Goal: Information Seeking & Learning: Learn about a topic

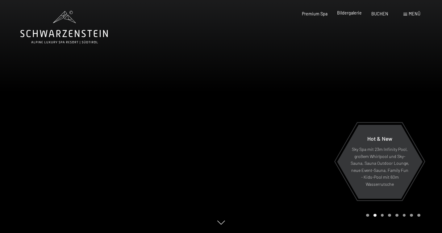
click at [356, 12] on span "Bildergalerie" at bounding box center [349, 12] width 25 height 5
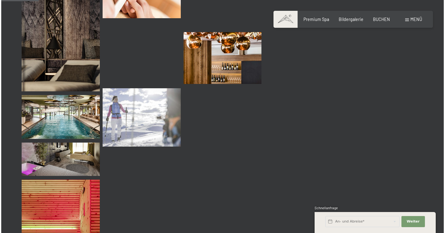
scroll to position [476, 0]
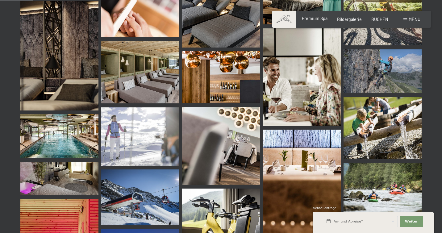
click at [313, 21] on div "Premium Spa Bildergalerie BUCHEN" at bounding box center [340, 19] width 115 height 6
click at [411, 22] on div "Menü" at bounding box center [412, 19] width 17 height 6
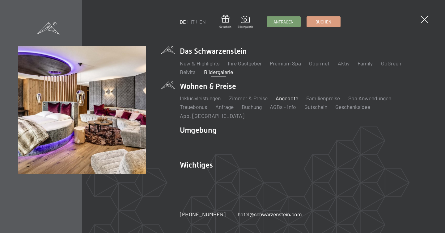
click at [286, 102] on link "Angebote" at bounding box center [286, 98] width 23 height 7
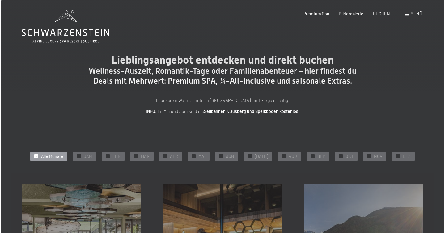
scroll to position [0, 0]
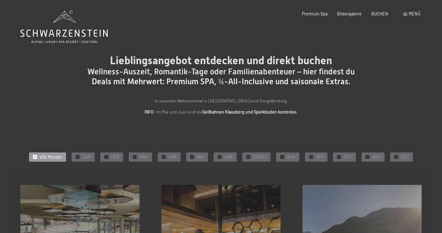
click at [404, 13] on span at bounding box center [406, 14] width 4 height 3
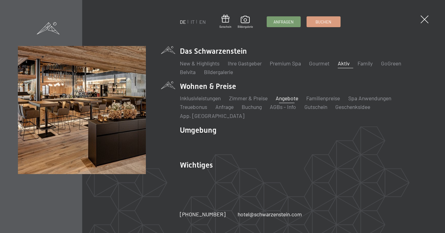
click at [346, 67] on link "Aktiv" at bounding box center [343, 63] width 12 height 7
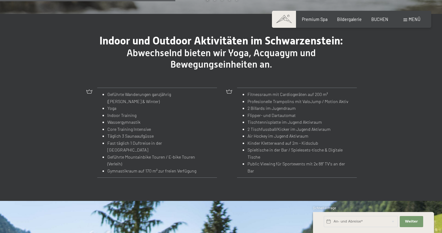
scroll to position [600, 0]
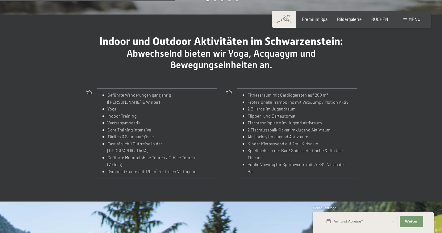
click at [255, 137] on li "Air Hockey im Jugend Aktivraum" at bounding box center [300, 136] width 105 height 7
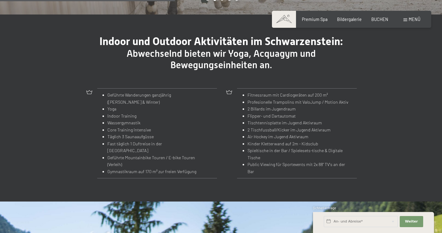
click at [270, 141] on li "Kinder Kletterwand auf 2m - Kidsclub" at bounding box center [300, 143] width 105 height 7
click at [254, 130] on li "2 Tischfussball/Kicker im Jugend Aktivraum" at bounding box center [300, 130] width 105 height 7
click at [258, 122] on li "Tischtennisplatte im Jugend Aktivraum" at bounding box center [300, 122] width 105 height 7
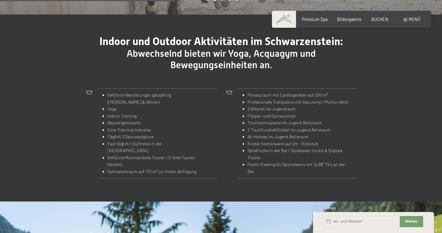
click at [258, 122] on li "Tischtennisplatte im Jugend Aktivraum" at bounding box center [300, 122] width 105 height 7
click at [257, 114] on li "Flipper- und Dartautomat" at bounding box center [300, 116] width 105 height 7
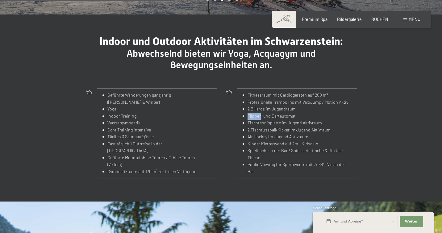
click at [255, 107] on li "2 Billards im Jugendraum" at bounding box center [300, 109] width 105 height 7
click at [257, 101] on li "Profesionelle Trampolins mit ValoJump / Motion Aktiv" at bounding box center [300, 102] width 105 height 7
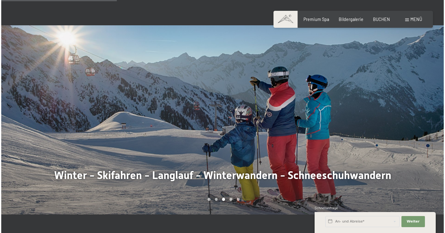
scroll to position [393, 0]
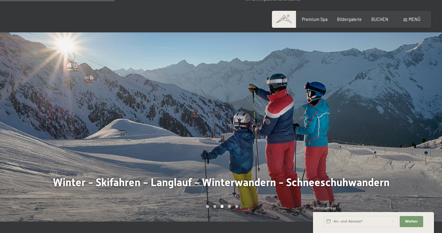
click at [407, 21] on div "Menü" at bounding box center [412, 19] width 17 height 6
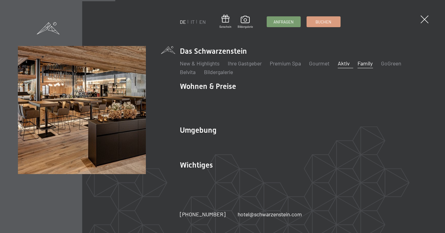
click at [370, 67] on link "Family" at bounding box center [364, 63] width 15 height 7
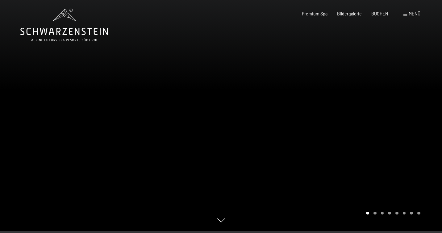
scroll to position [3, 0]
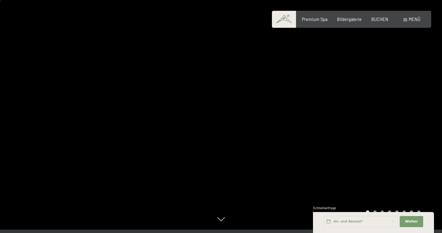
click at [264, 138] on div at bounding box center [331, 113] width 221 height 233
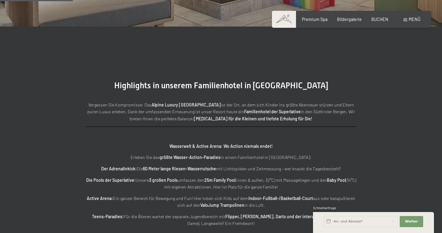
scroll to position [690, 0]
click at [212, 176] on p "Die Pools der Superlative: Unsere 3 großen Pools umfassen den 25m Family Pool (…" at bounding box center [221, 183] width 272 height 14
click at [229, 176] on p "Die Pools der Superlative: Unsere 3 großen Pools umfassen den 25m Family Pool (…" at bounding box center [221, 183] width 272 height 14
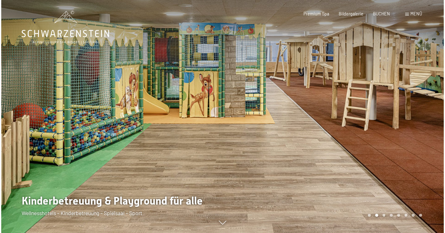
scroll to position [0, 0]
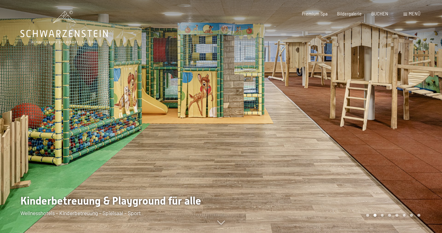
click at [405, 14] on span at bounding box center [406, 14] width 4 height 3
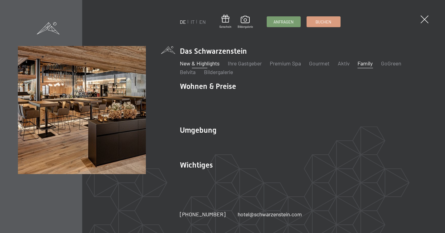
click at [210, 67] on link "New & Highlights" at bounding box center [200, 63] width 40 height 7
